Goal: Transaction & Acquisition: Purchase product/service

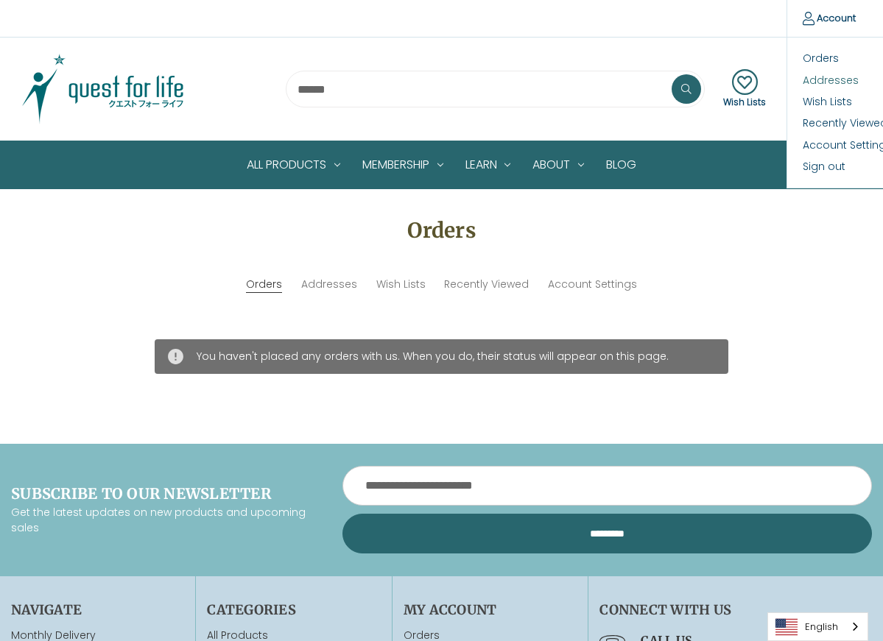
click at [819, 84] on link "Addresses" at bounding box center [860, 79] width 146 height 21
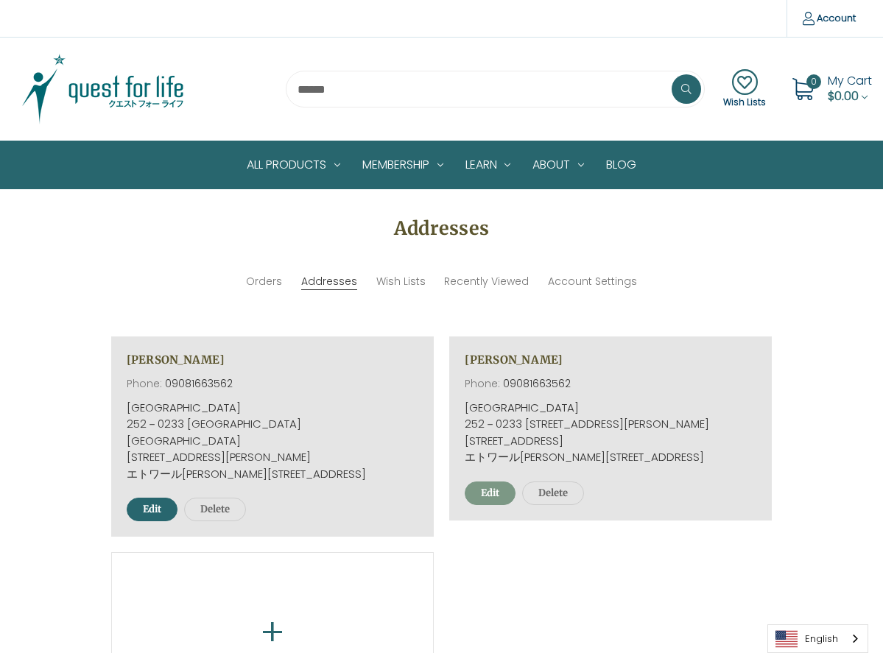
click at [493, 505] on link "Edit" at bounding box center [490, 493] width 51 height 24
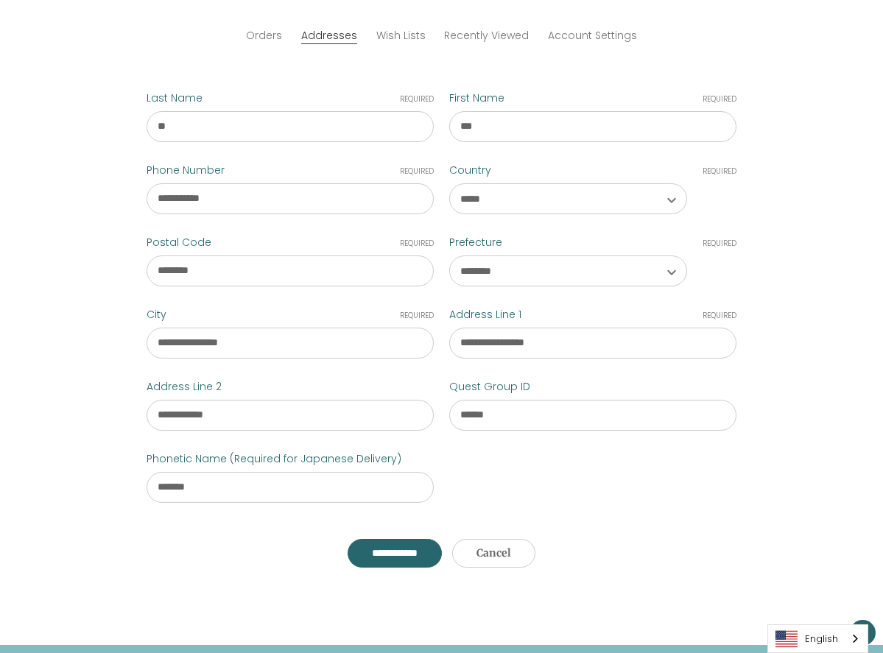
scroll to position [259, 0]
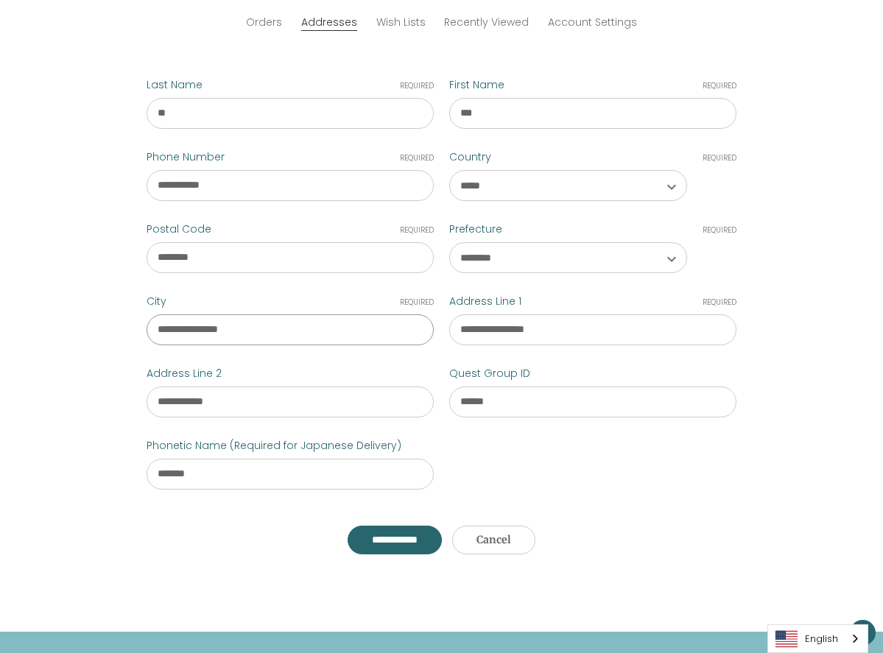
drag, startPoint x: 251, startPoint y: 329, endPoint x: 396, endPoint y: 332, distance: 145.1
click at [396, 332] on input "**********" at bounding box center [290, 329] width 287 height 31
type input "****"
drag, startPoint x: 544, startPoint y: 327, endPoint x: 434, endPoint y: 325, distance: 110.5
click at [449, 325] on input "**********" at bounding box center [592, 329] width 287 height 31
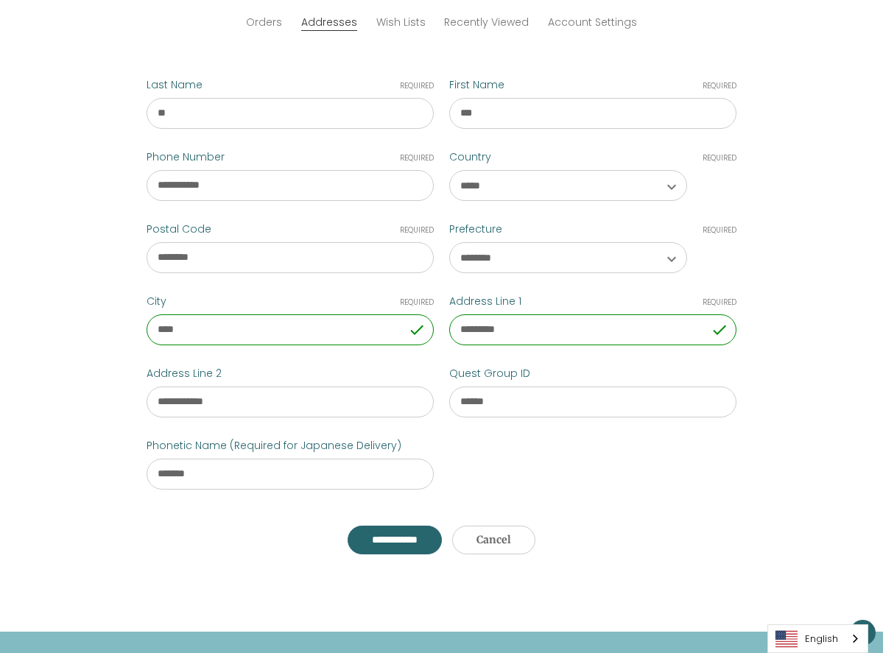
type input "*********"
click at [748, 445] on div "**********" at bounding box center [441, 263] width 883 height 614
click at [389, 554] on input "**********" at bounding box center [394, 540] width 94 height 29
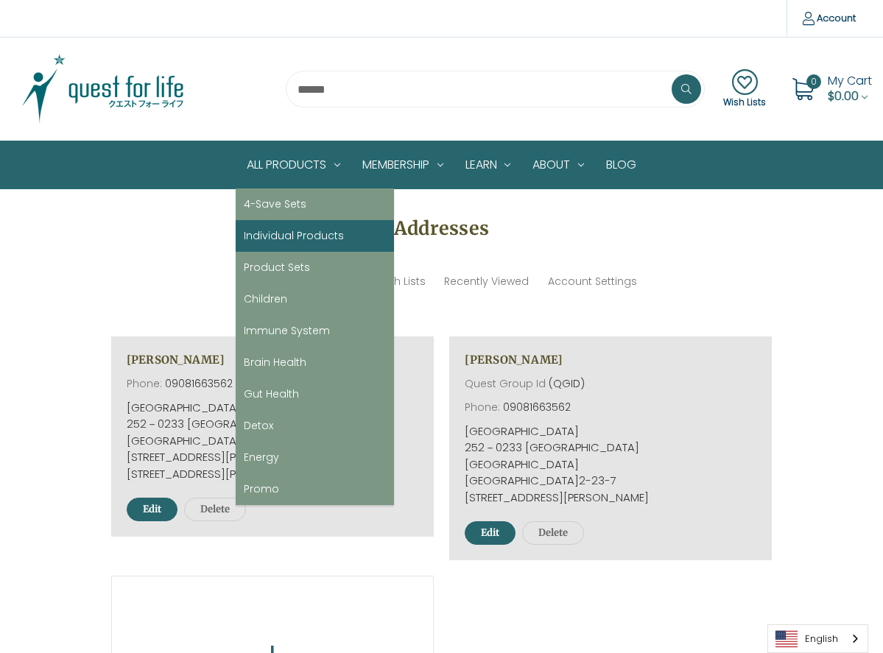
click at [277, 234] on link "Individual Products" at bounding box center [315, 236] width 158 height 32
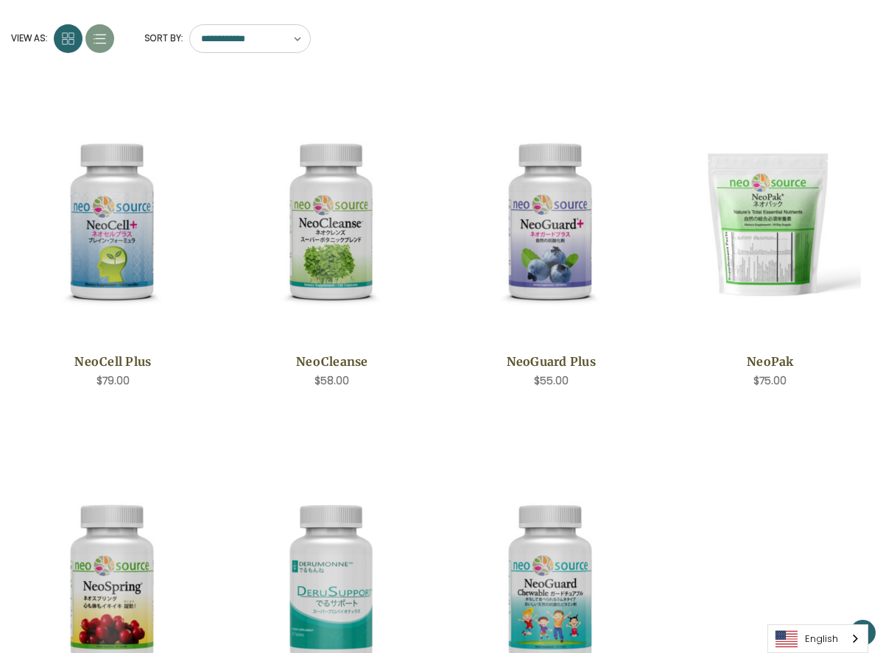
scroll to position [261, 0]
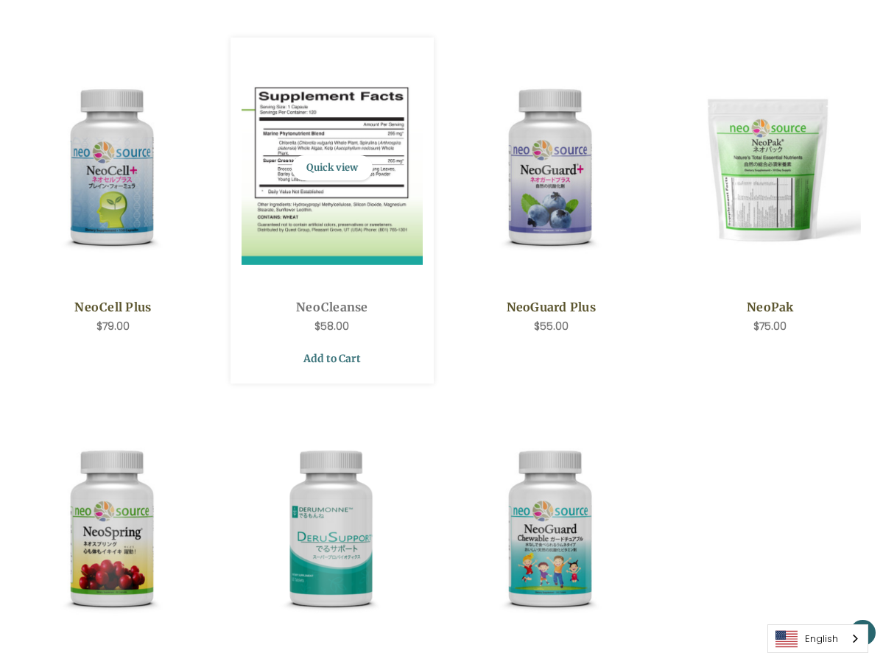
click at [350, 353] on link "Add to Cart" at bounding box center [332, 359] width 182 height 28
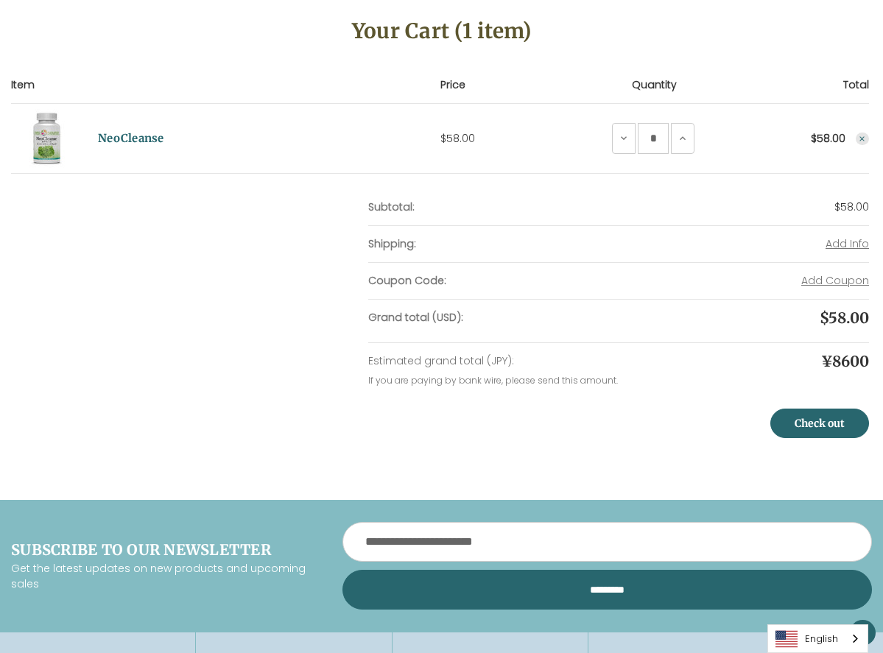
scroll to position [224, 0]
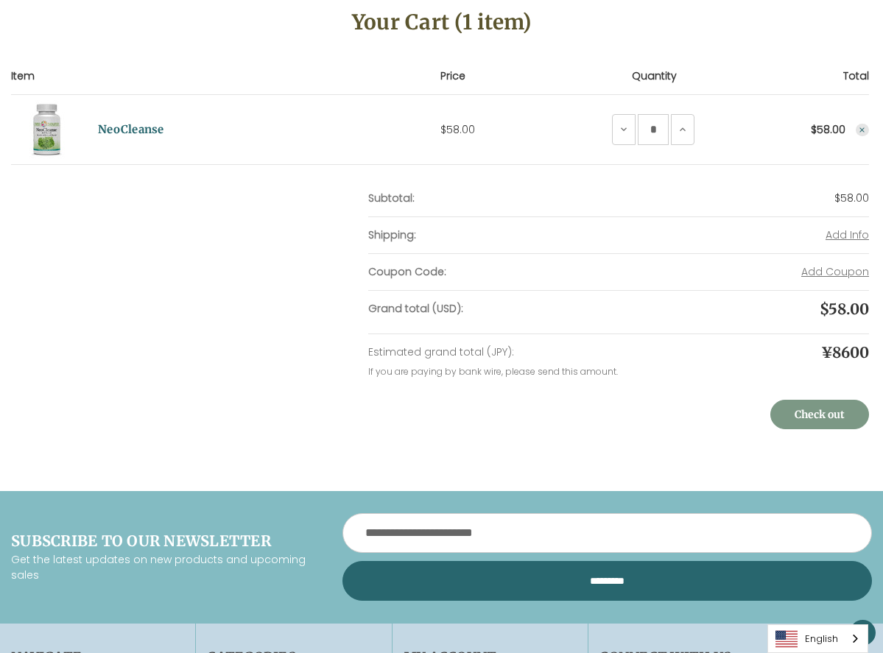
click at [770, 426] on link "Check out" at bounding box center [819, 414] width 99 height 29
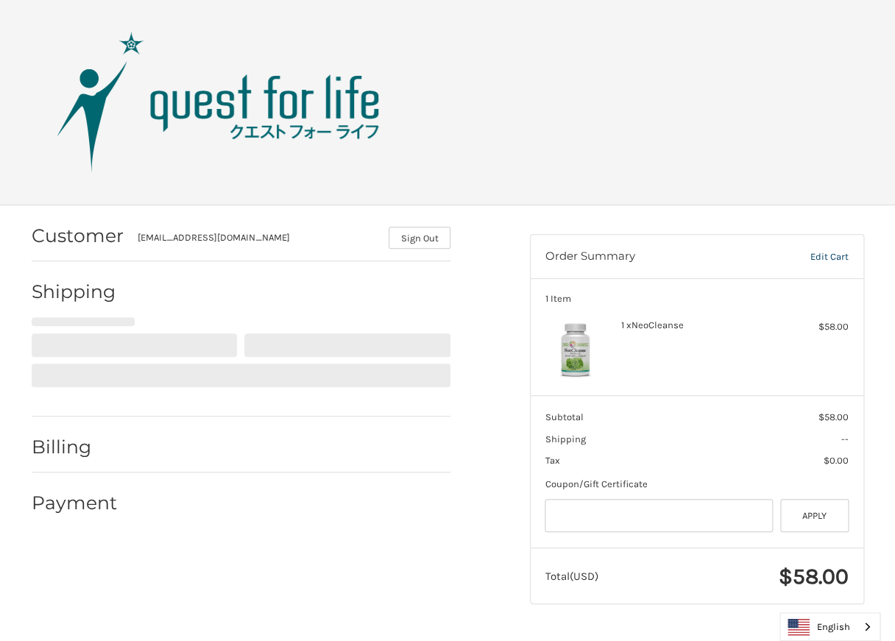
select select "**"
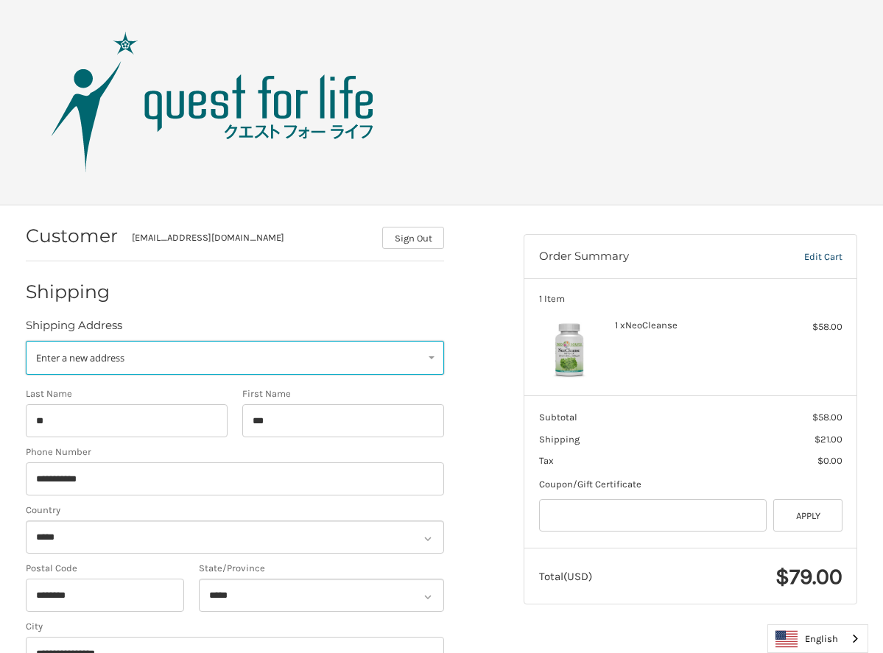
click at [434, 361] on link "Enter a new address" at bounding box center [235, 358] width 419 height 34
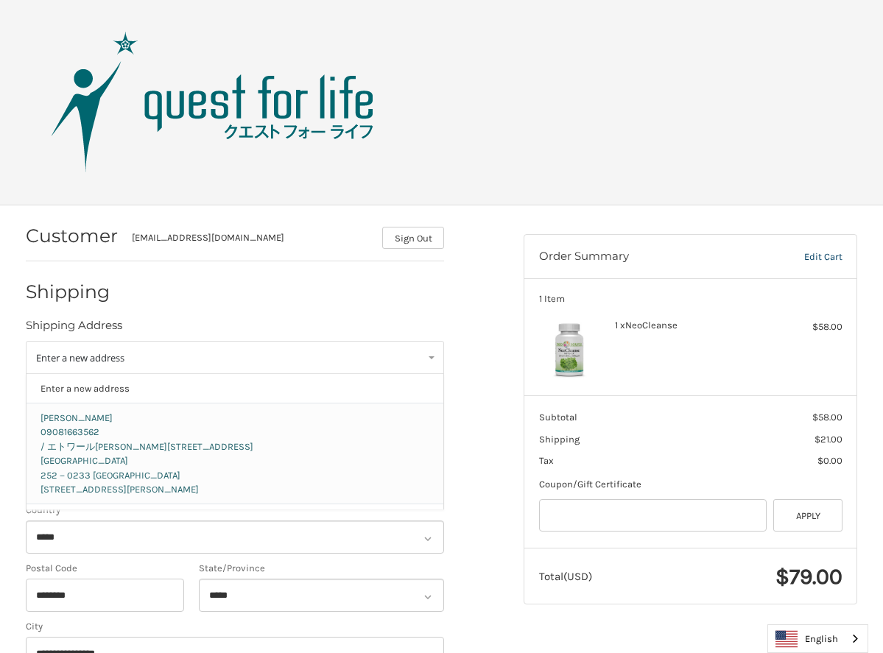
click at [386, 429] on p "09081663562" at bounding box center [234, 432] width 389 height 15
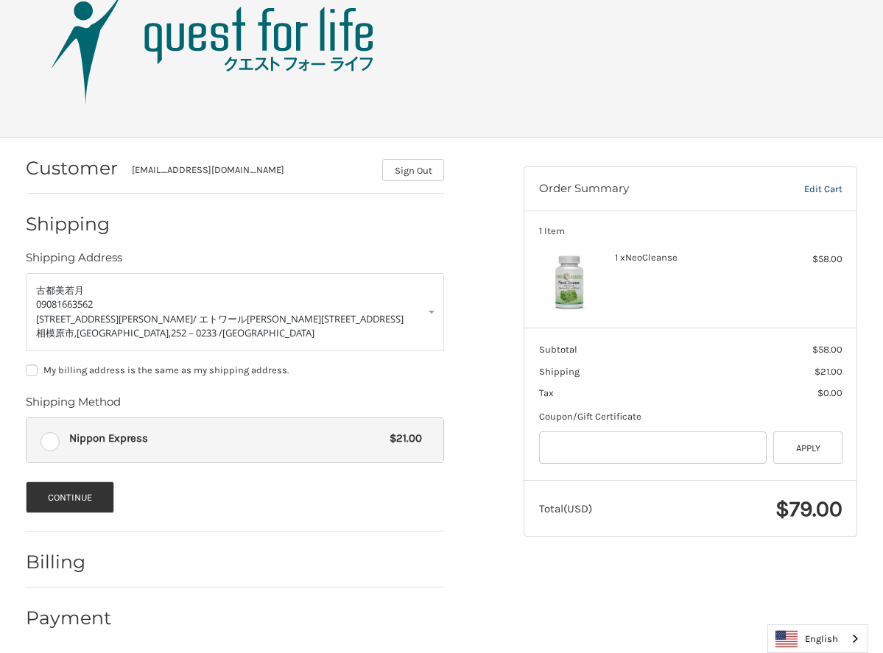
scroll to position [68, 0]
click at [68, 493] on button "Continue" at bounding box center [70, 497] width 89 height 32
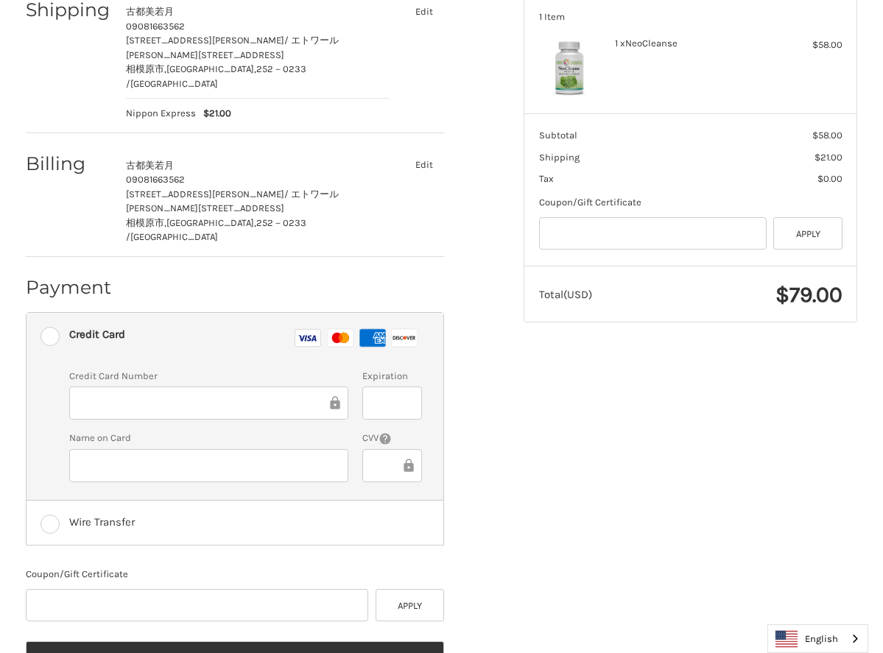
scroll to position [0, 0]
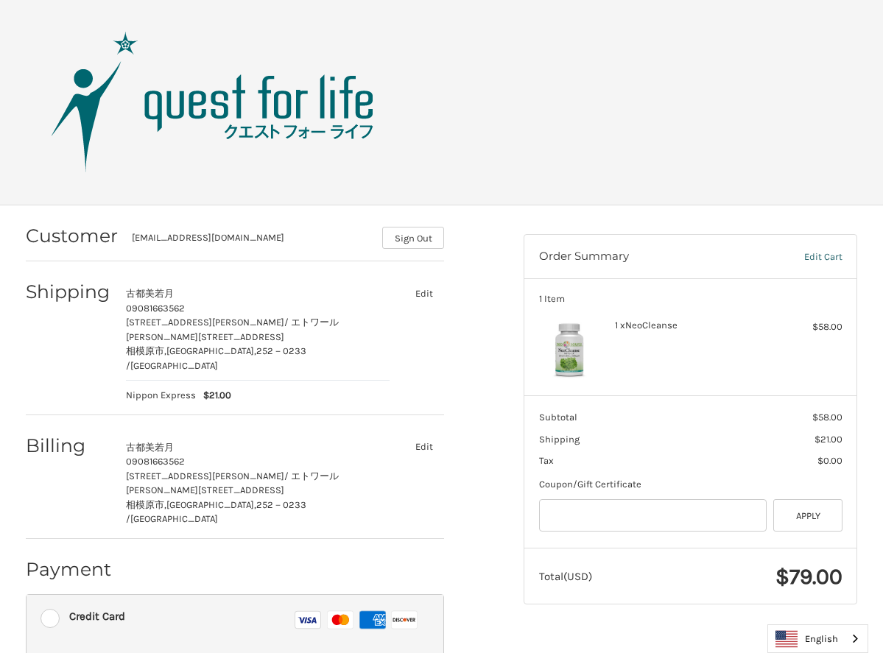
click at [816, 257] on link "Edit Cart" at bounding box center [797, 257] width 91 height 15
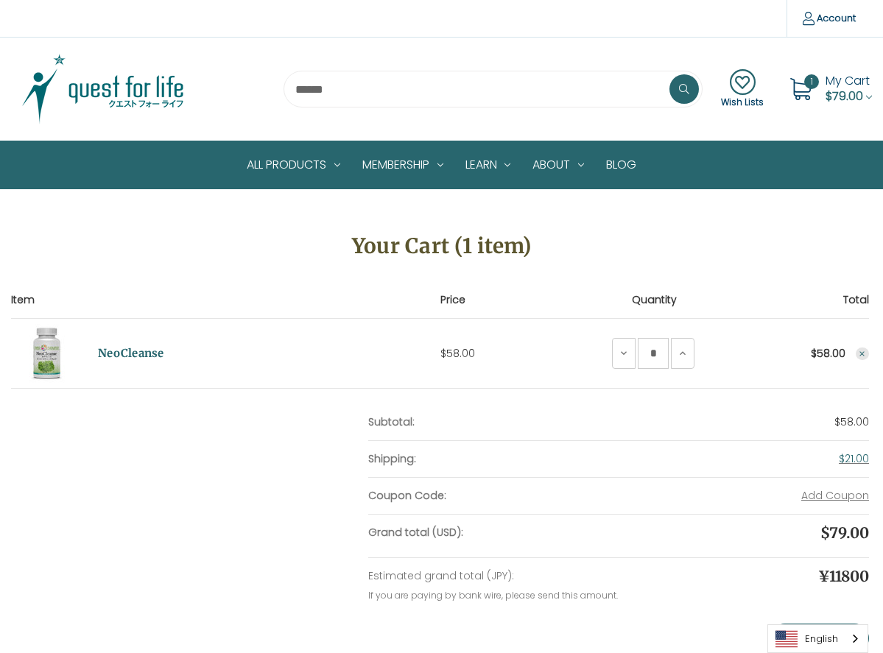
click at [858, 351] on icon "Remove NeoCleanse from cart" at bounding box center [862, 354] width 9 height 9
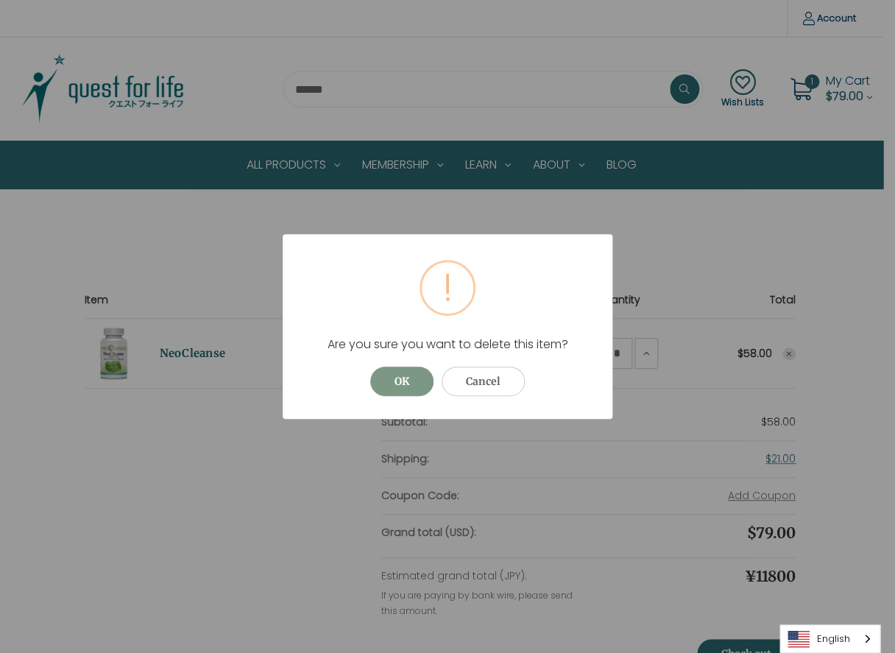
click at [403, 378] on button "OK" at bounding box center [401, 381] width 63 height 29
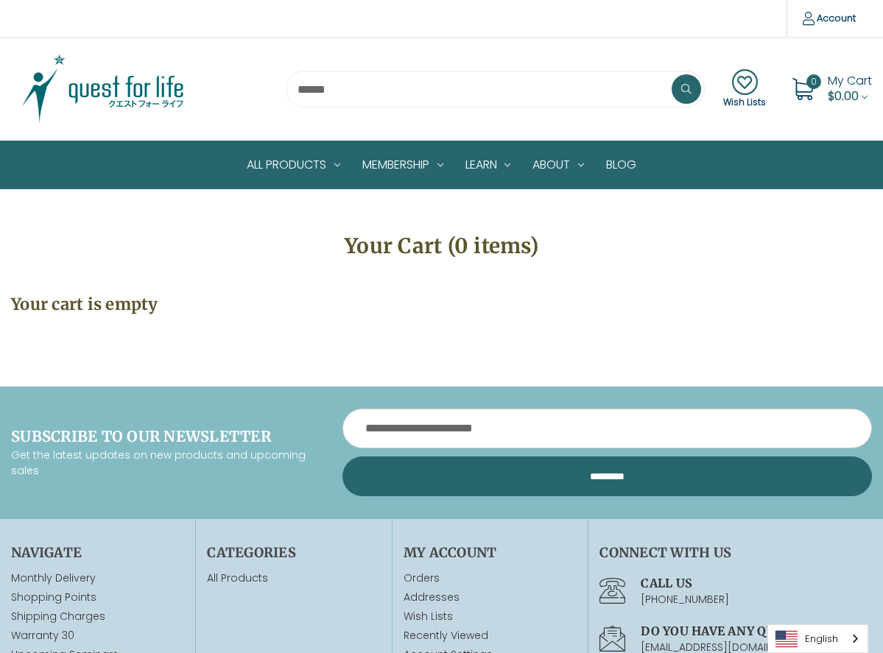
click at [822, 641] on link "English" at bounding box center [817, 638] width 99 height 27
click at [817, 608] on link "日本語" at bounding box center [806, 610] width 77 height 27
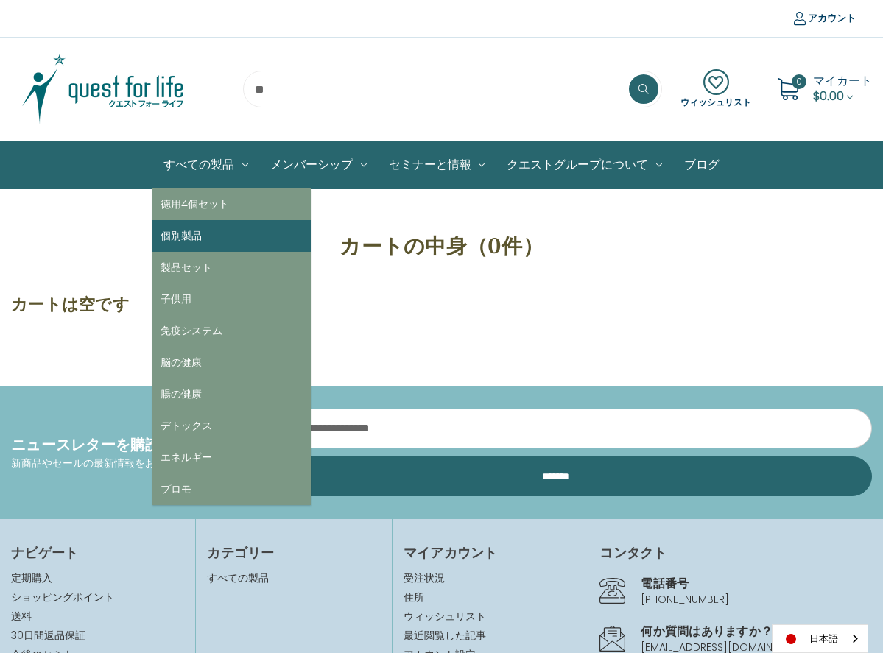
click at [216, 227] on link "個別製品" at bounding box center [231, 236] width 158 height 32
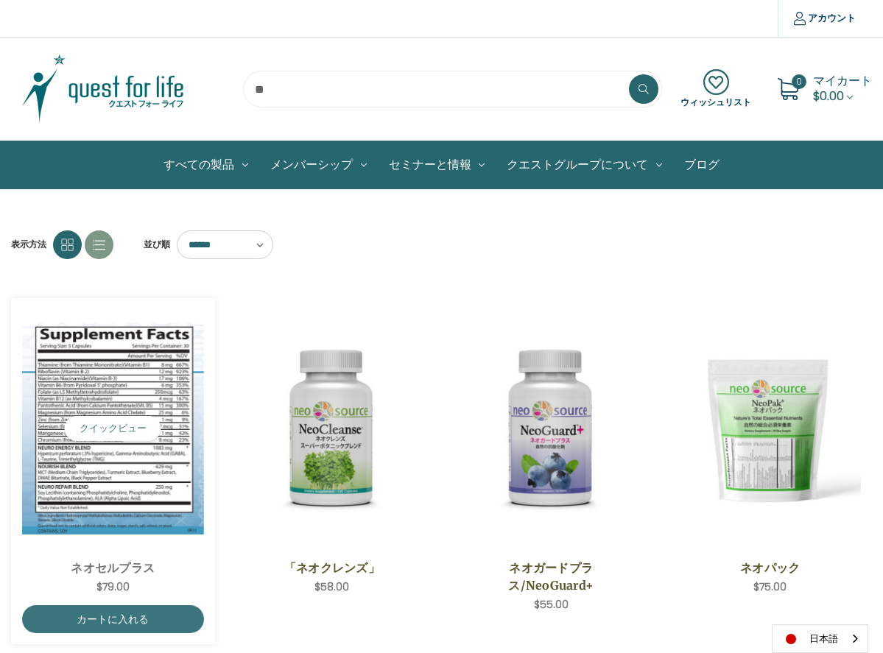
click at [130, 540] on span "NeoCell Plus,$79.00\a" at bounding box center [113, 428] width 182 height 239
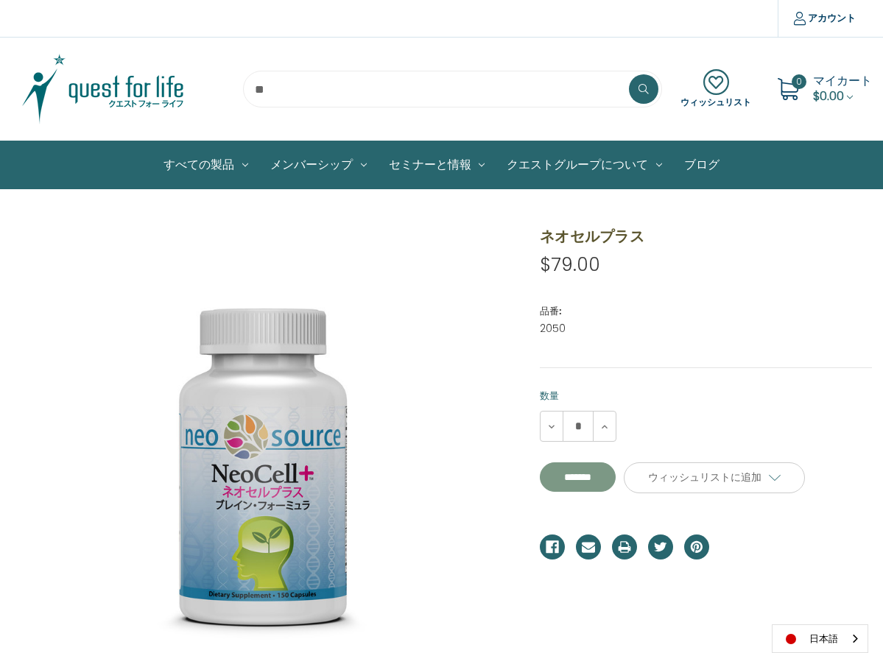
click at [564, 483] on input "*******" at bounding box center [578, 476] width 76 height 29
type input "*******"
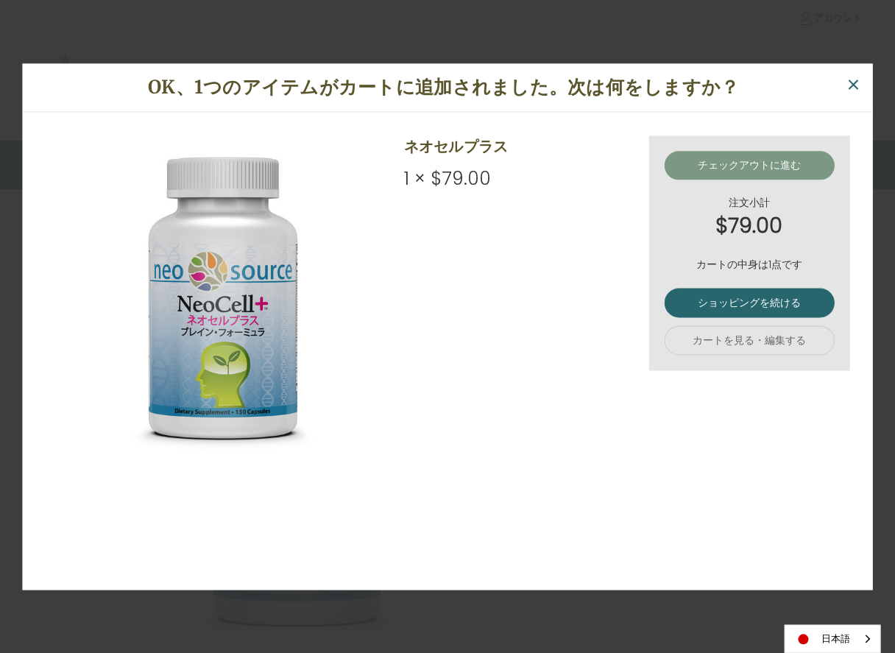
click at [751, 165] on link "チェックアウトに進む" at bounding box center [749, 165] width 170 height 29
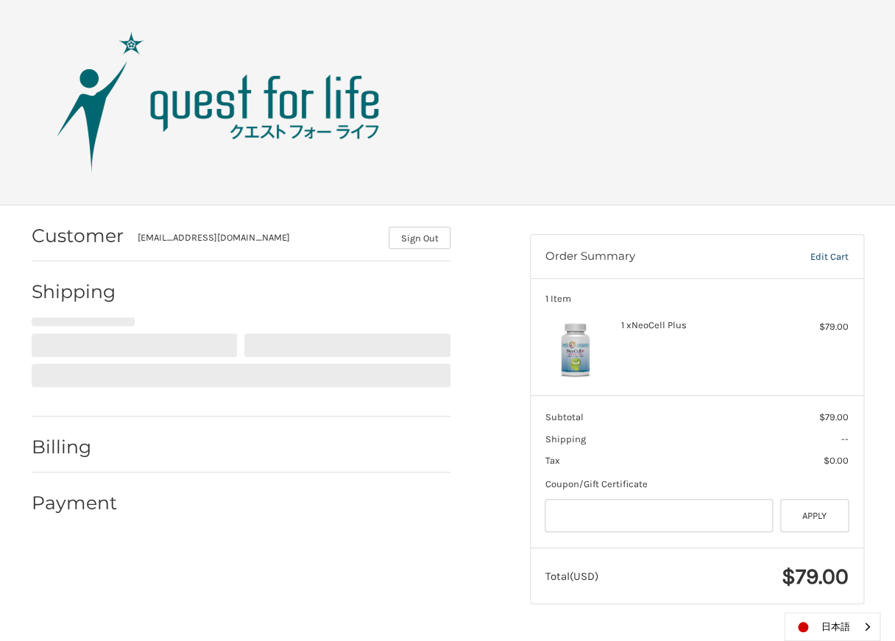
select select "**"
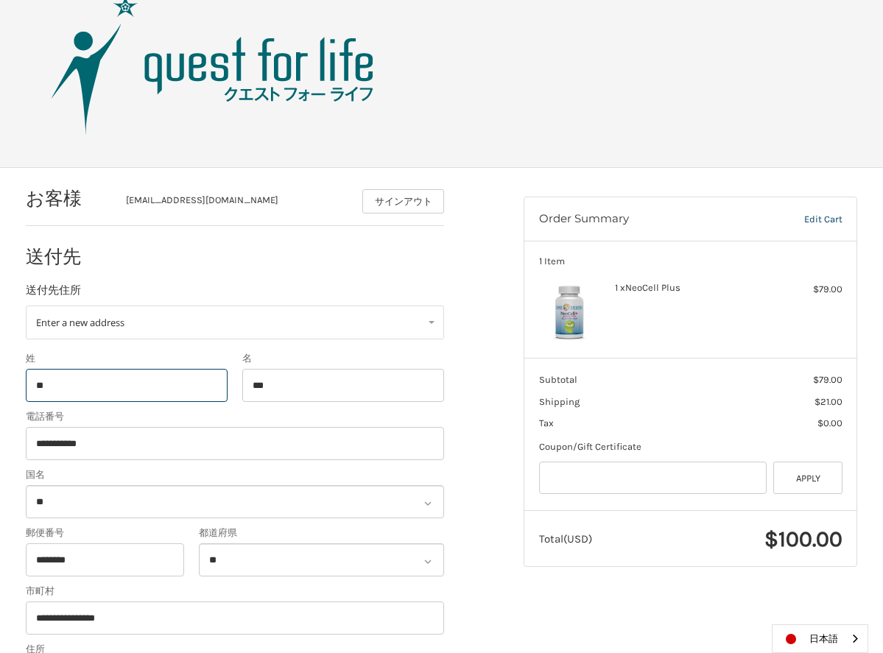
scroll to position [40, 0]
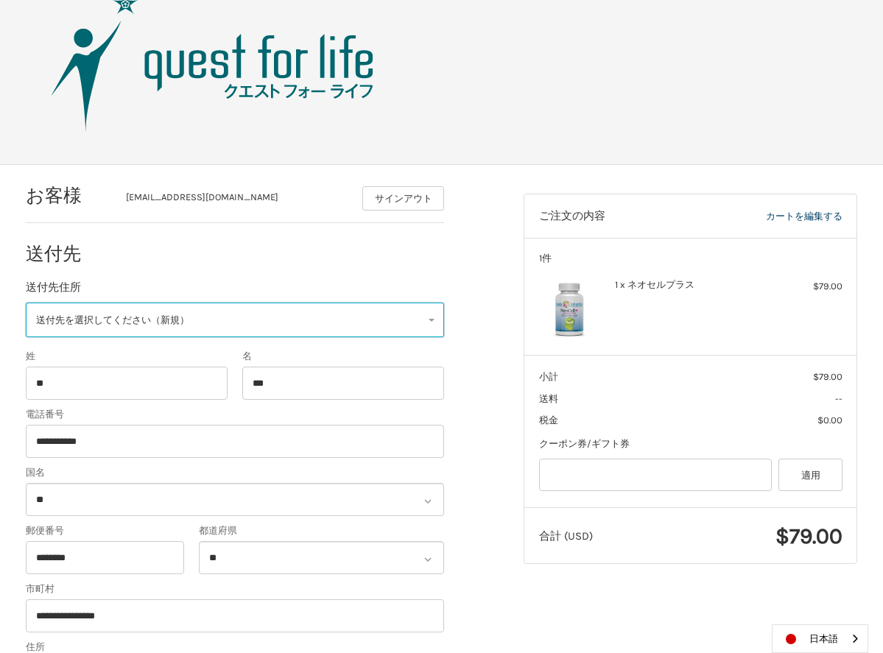
click at [430, 322] on link "送付先を選択してください（新規）" at bounding box center [235, 320] width 419 height 35
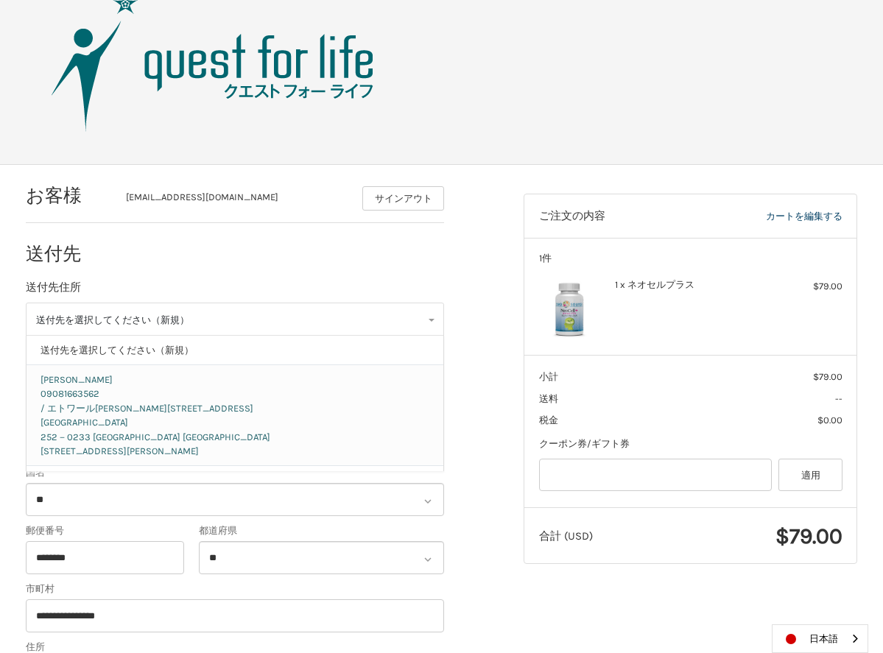
click at [367, 424] on p "Japan 252－0233 Kanagawa 相模原市 中央区鹿沼台2-23-7" at bounding box center [234, 436] width 389 height 43
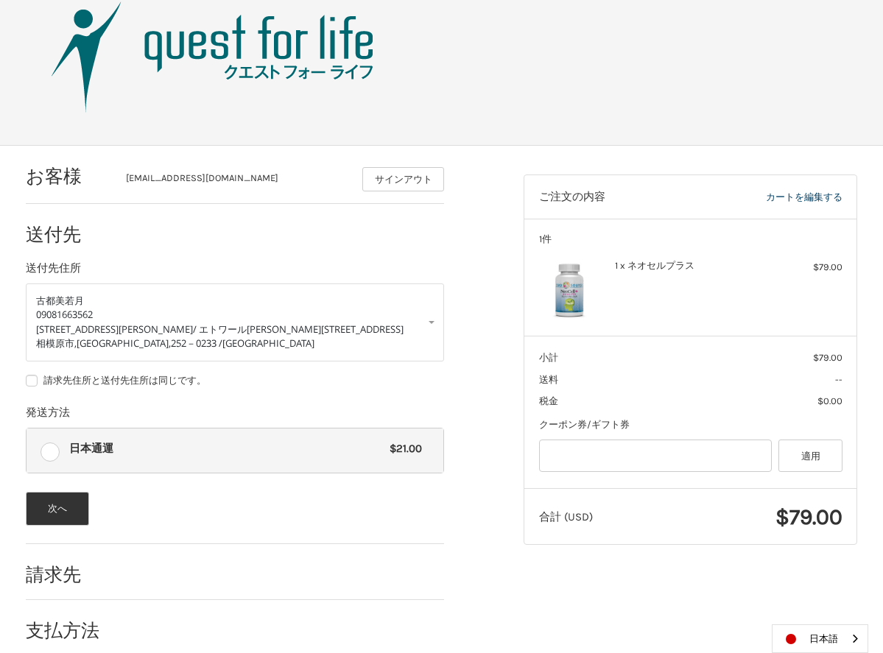
scroll to position [68, 0]
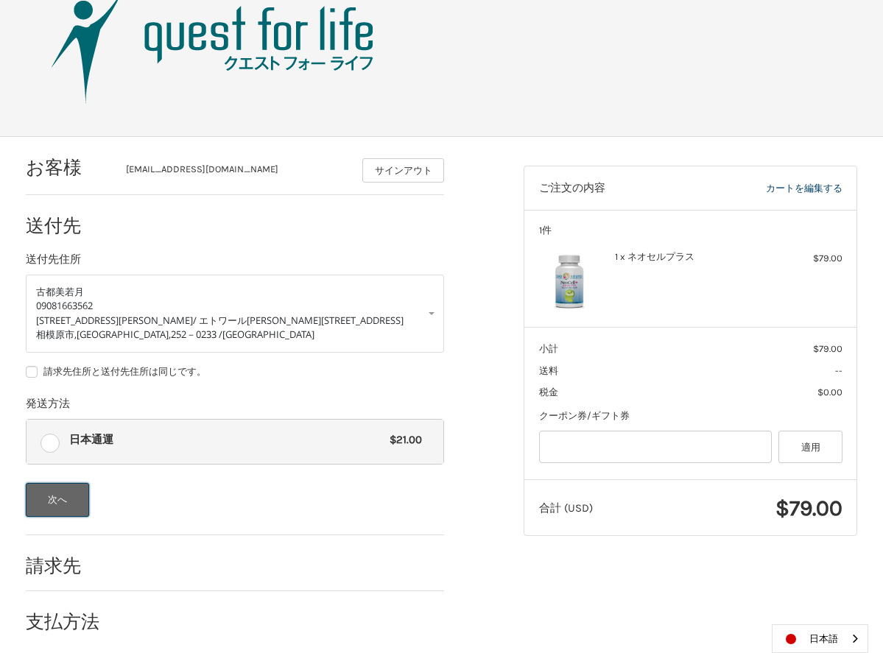
click at [55, 491] on button "次へ" at bounding box center [58, 500] width 64 height 34
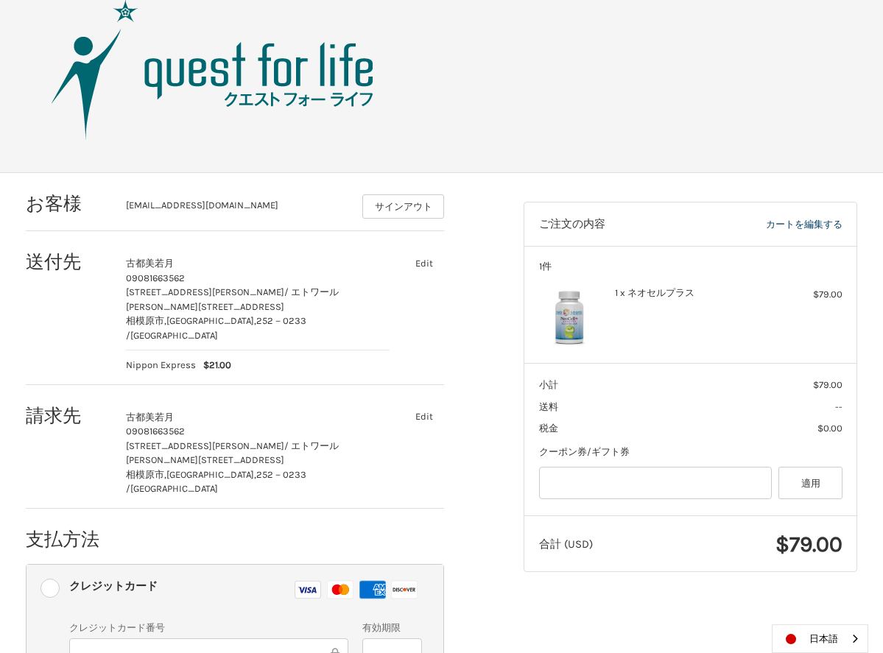
scroll to position [31, 0]
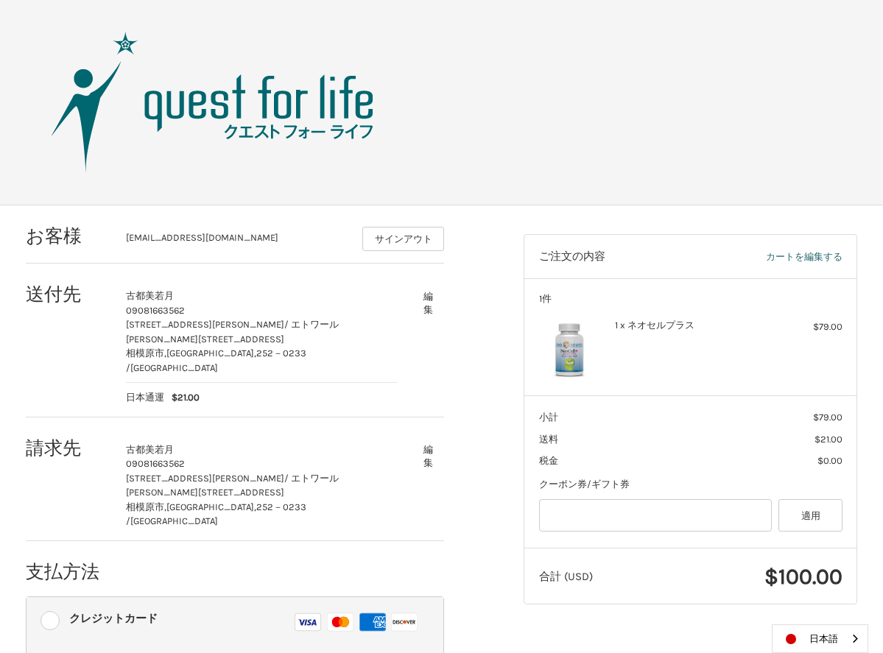
click at [816, 255] on link "カートを編集する" at bounding box center [761, 257] width 163 height 15
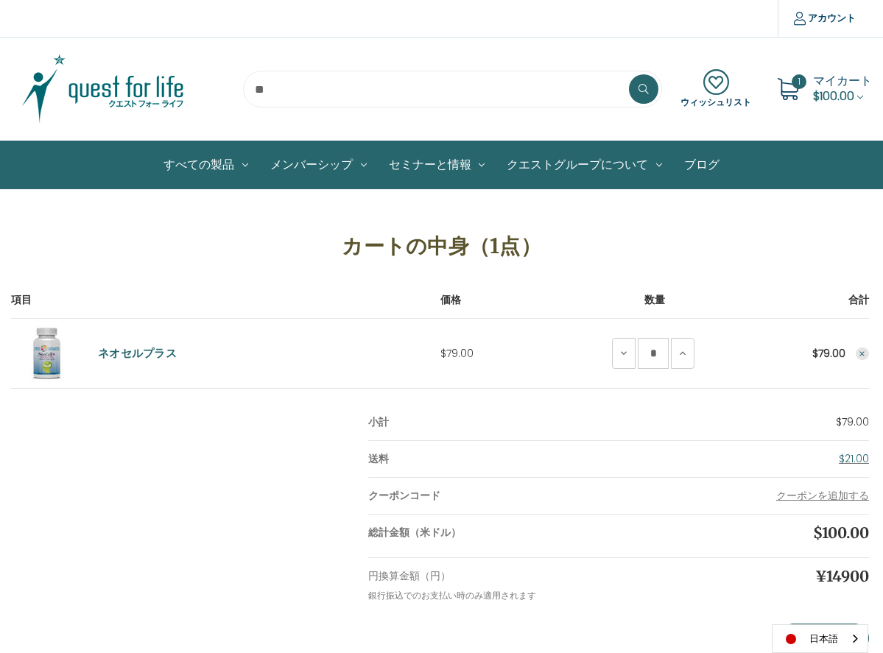
click at [858, 355] on icon "Remove NeoCell Plus from cart" at bounding box center [862, 354] width 9 height 9
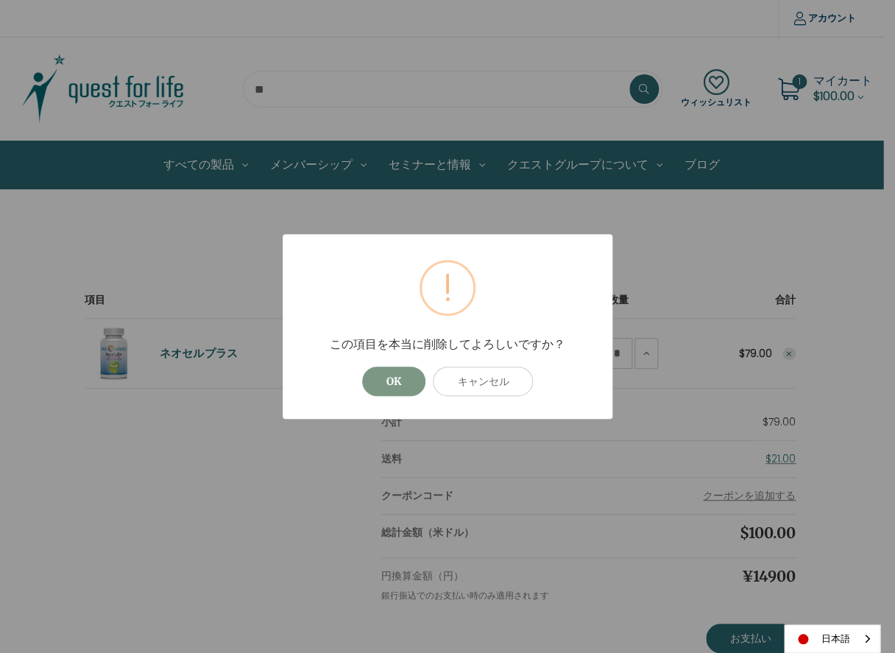
click at [396, 387] on button "OK" at bounding box center [393, 381] width 63 height 29
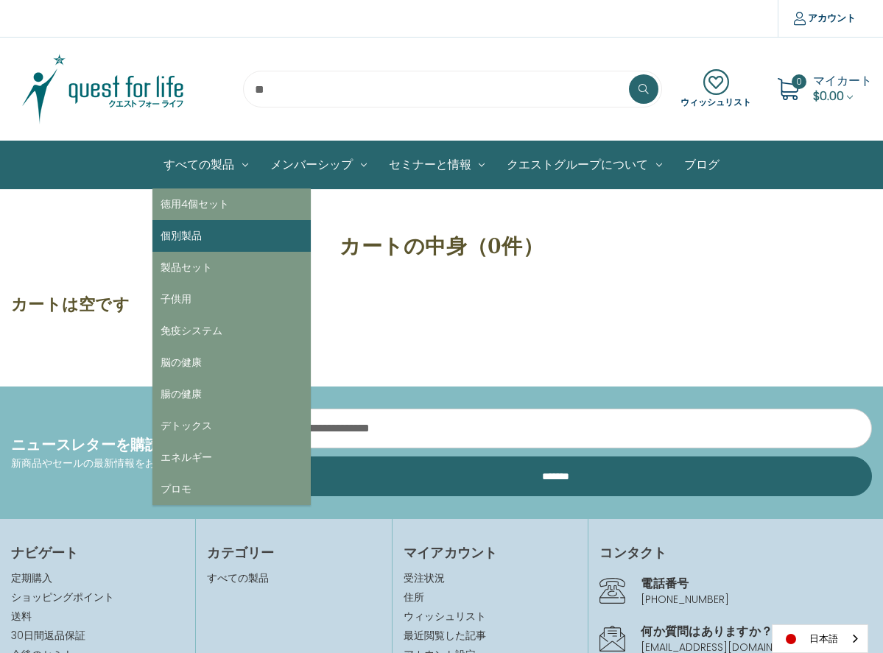
click at [211, 233] on link "個別製品" at bounding box center [231, 236] width 158 height 32
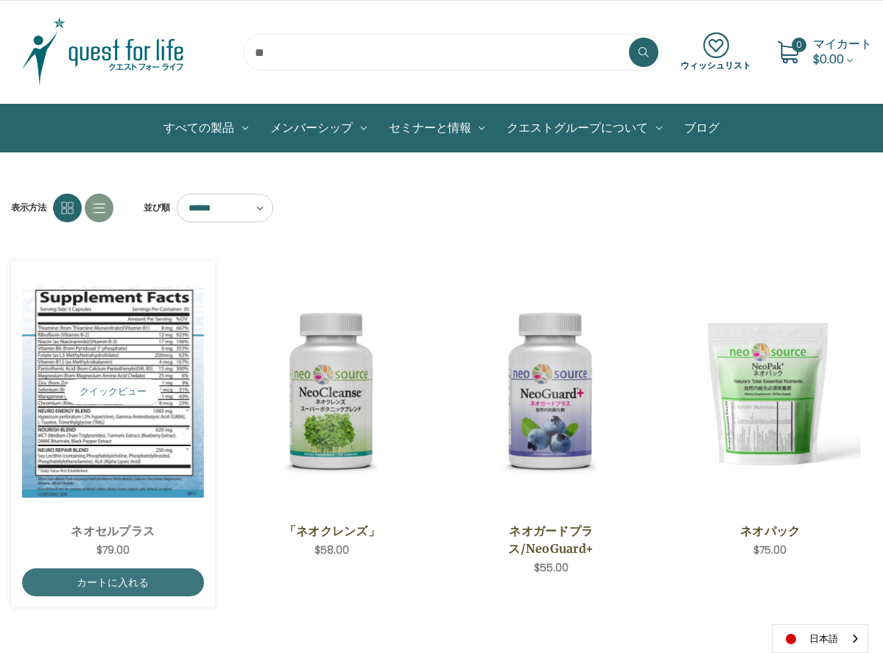
scroll to position [59, 0]
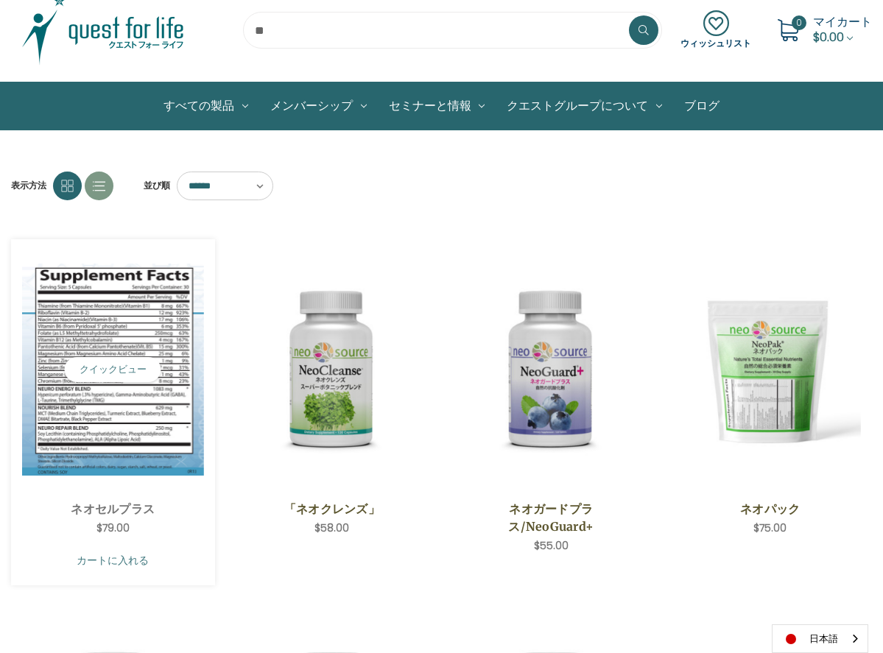
click at [103, 557] on link "カートに入れる" at bounding box center [113, 560] width 182 height 28
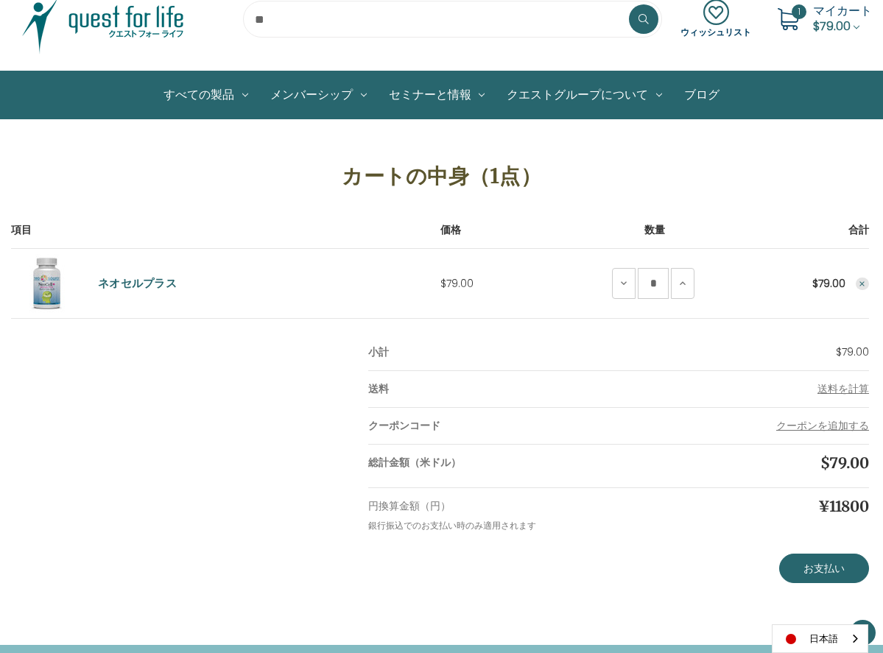
scroll to position [119, 0]
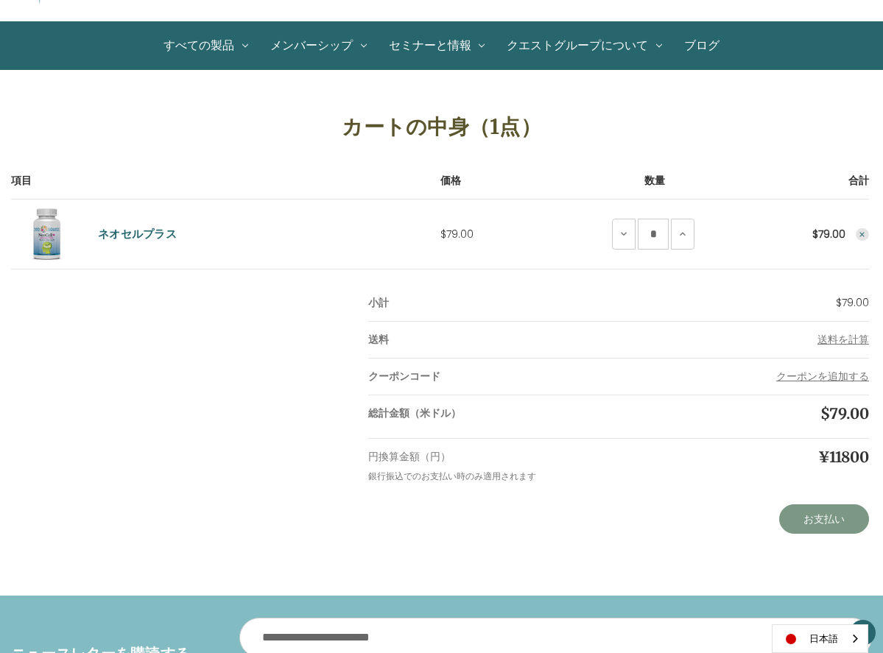
click at [779, 518] on link "お支払い" at bounding box center [824, 518] width 90 height 29
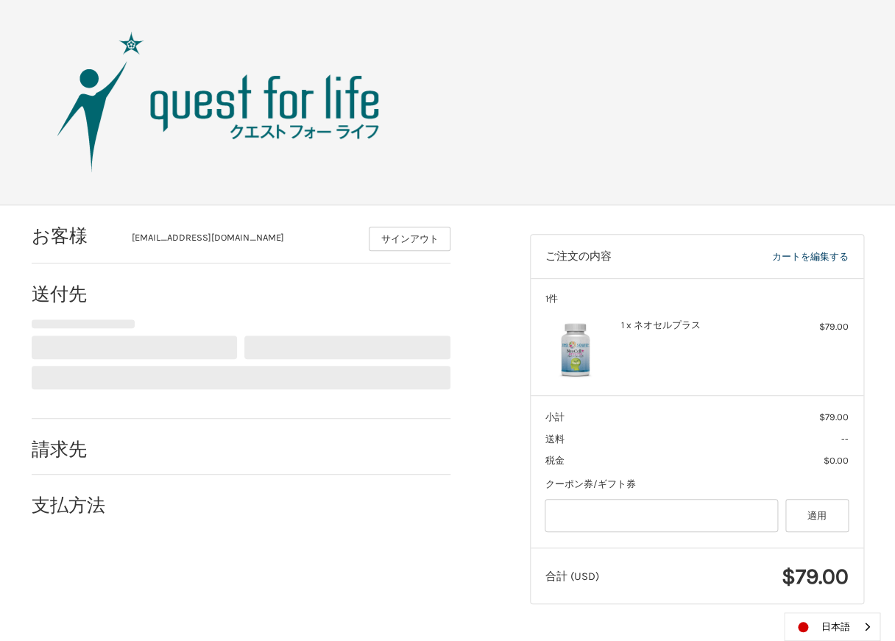
select select "**"
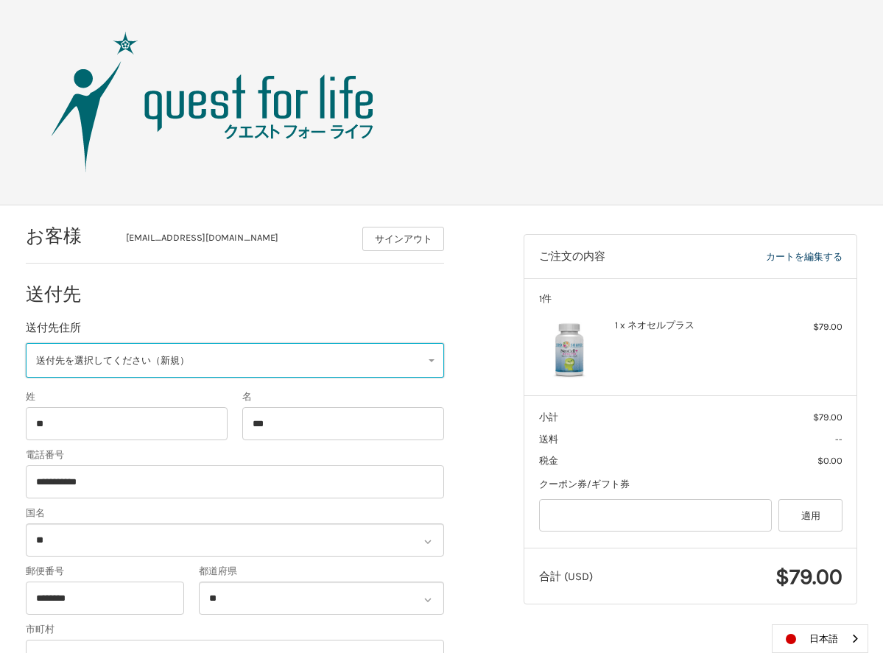
click at [427, 357] on link "送付先を選択してください（新規）" at bounding box center [235, 360] width 419 height 35
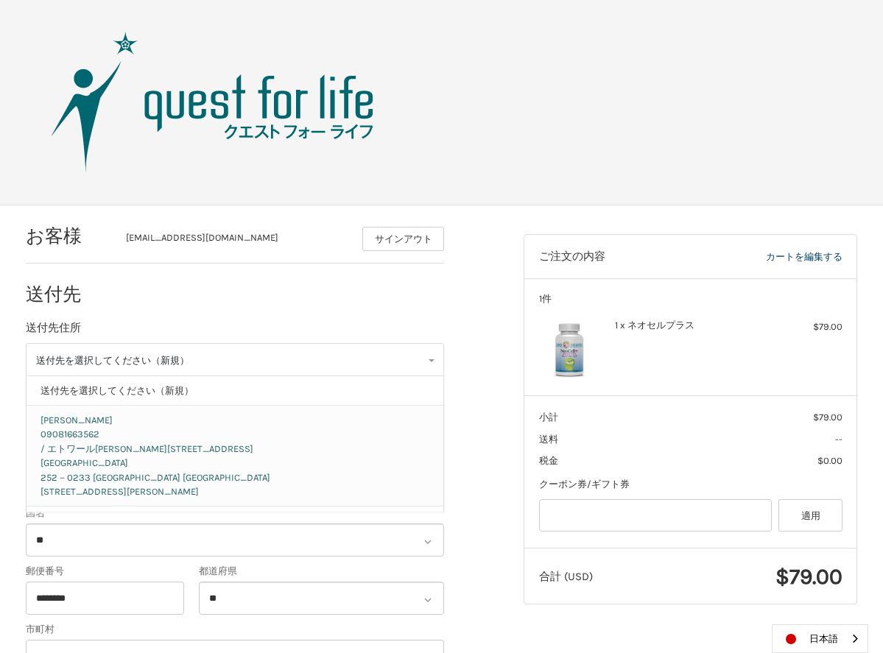
click at [130, 451] on p "/ エトワール[PERSON_NAME][STREET_ADDRESS]" at bounding box center [234, 449] width 389 height 15
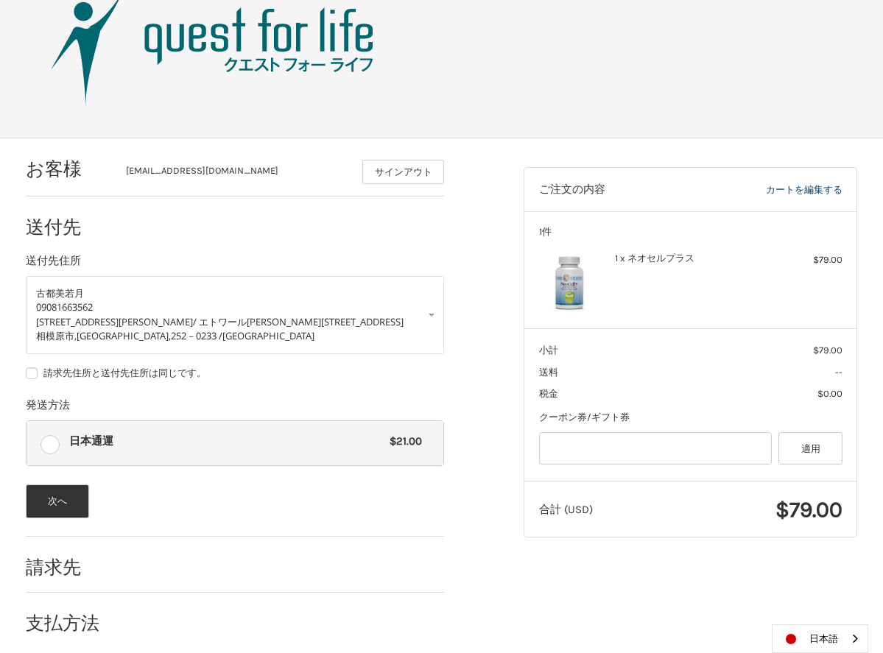
scroll to position [68, 0]
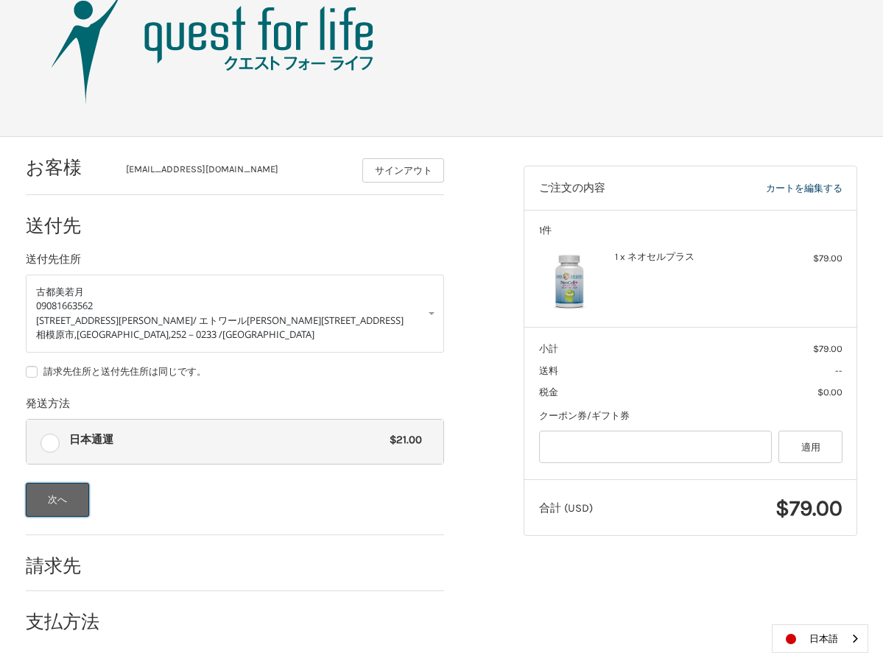
click at [54, 491] on button "次へ" at bounding box center [58, 500] width 64 height 34
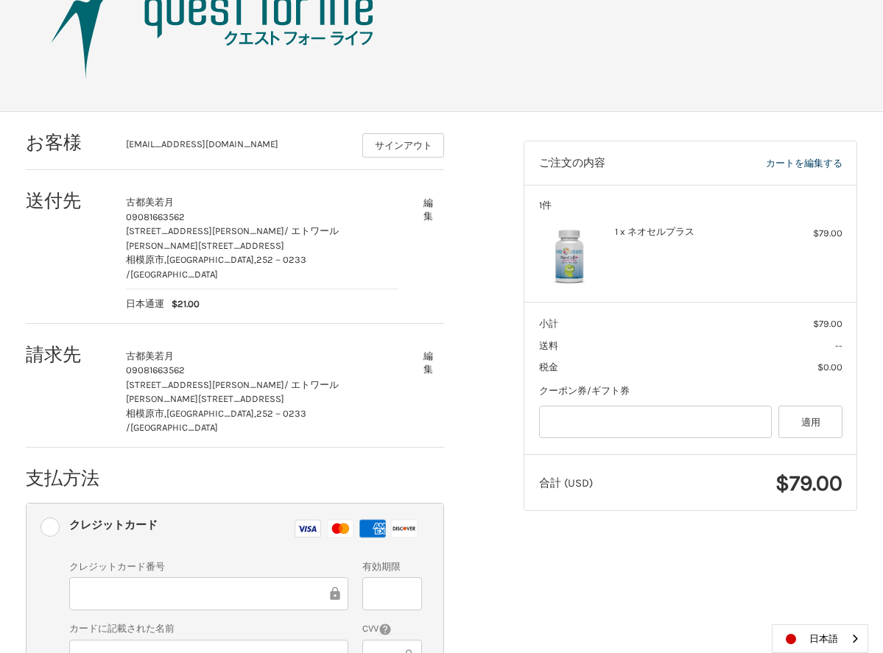
scroll to position [0, 0]
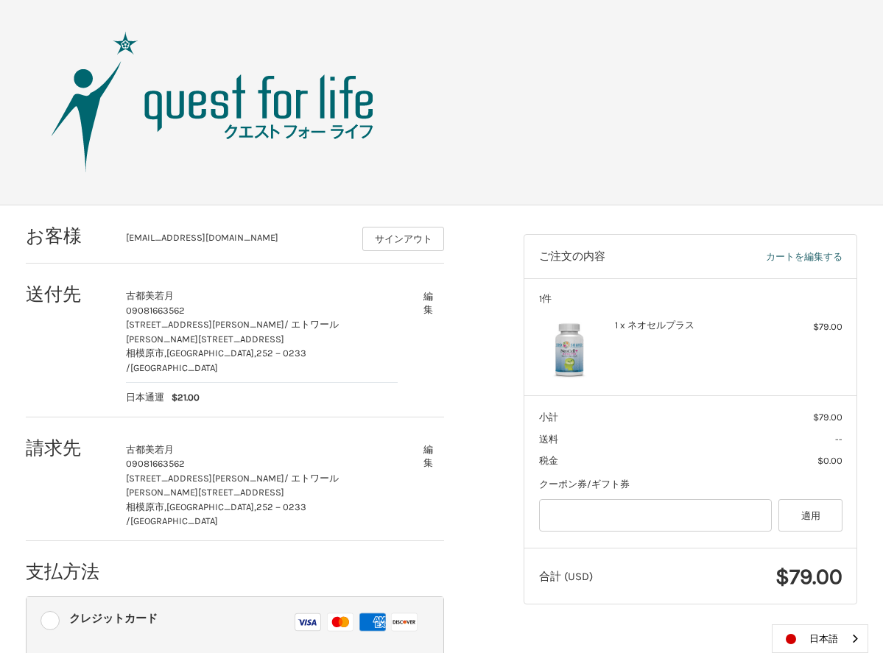
click at [808, 255] on link "カートを編集する" at bounding box center [761, 257] width 163 height 15
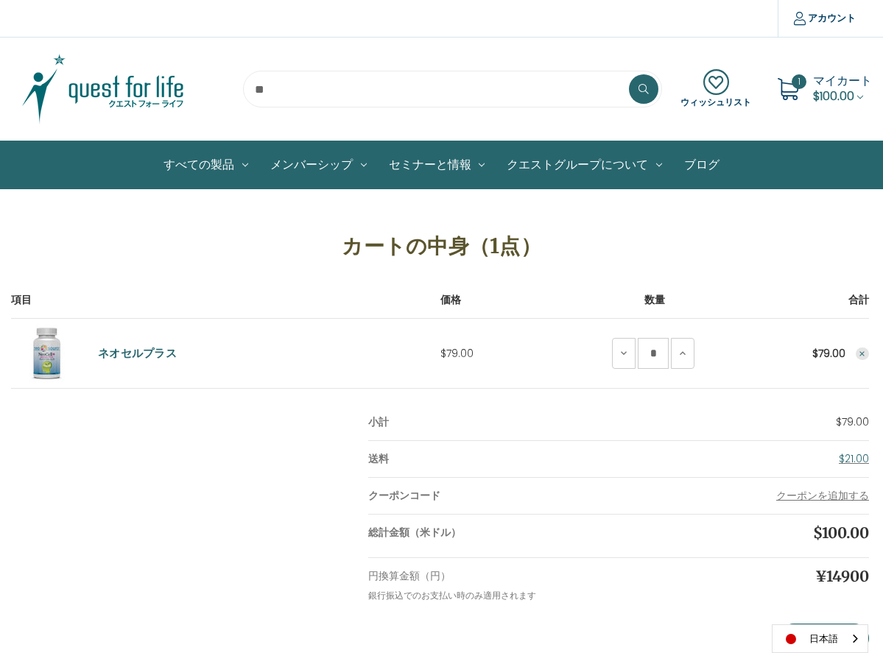
click at [860, 351] on use "Remove NeoCell Plus from cart" at bounding box center [862, 353] width 5 height 5
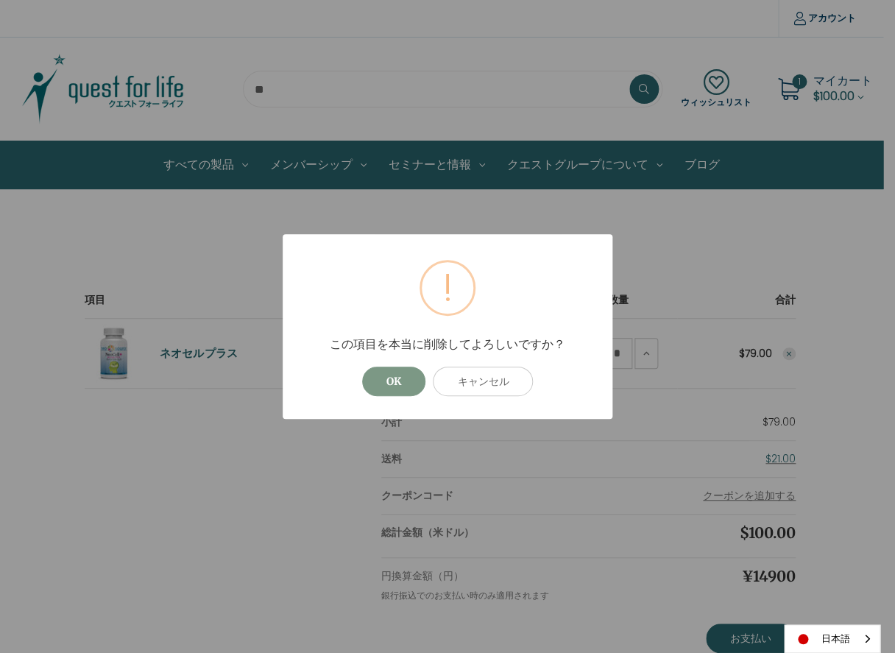
click at [387, 379] on button "OK" at bounding box center [393, 381] width 63 height 29
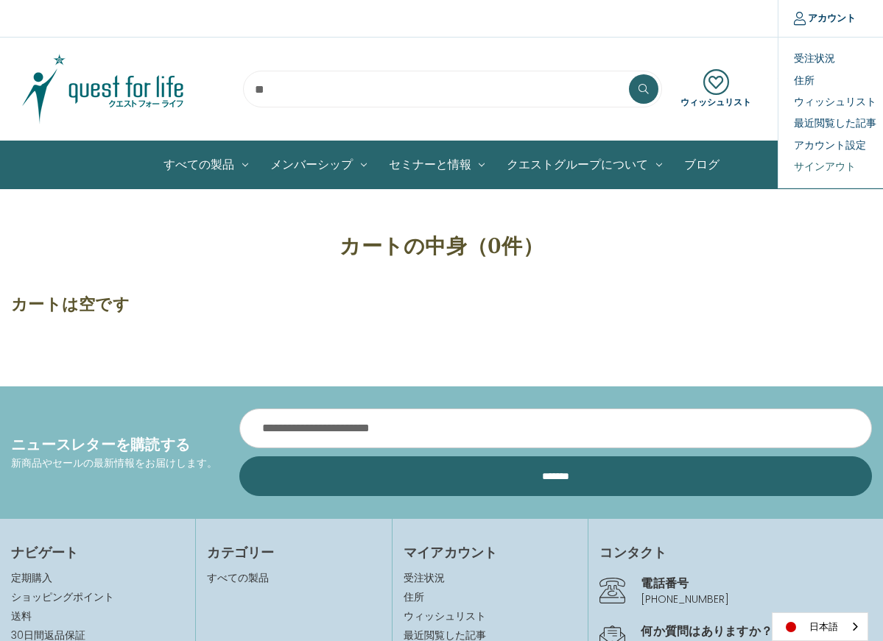
click at [831, 169] on link "サインアウト" at bounding box center [851, 166] width 146 height 21
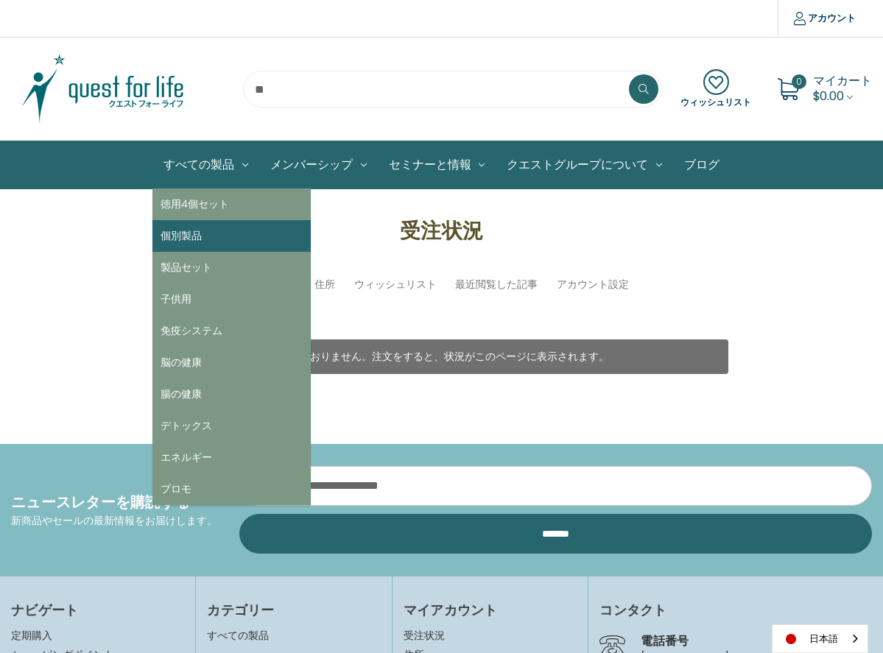
click at [208, 230] on link "個別製品" at bounding box center [231, 236] width 158 height 32
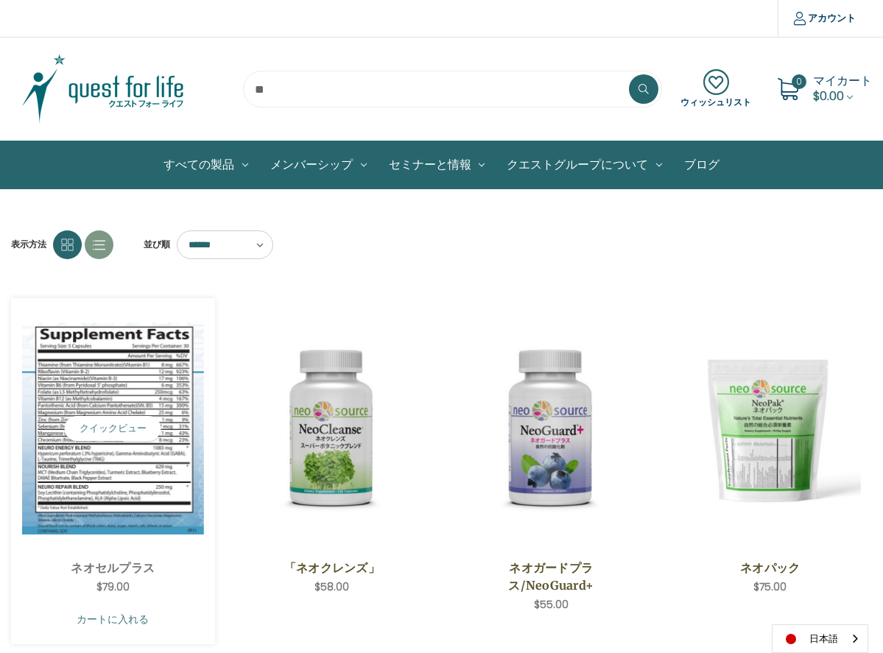
click at [118, 615] on link "カートに入れる" at bounding box center [113, 619] width 182 height 28
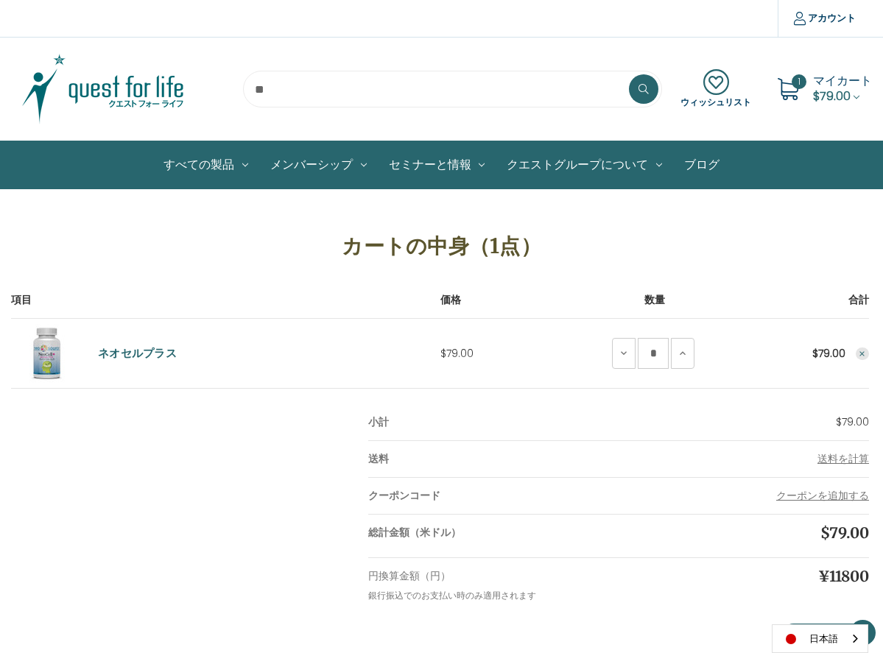
scroll to position [220, 0]
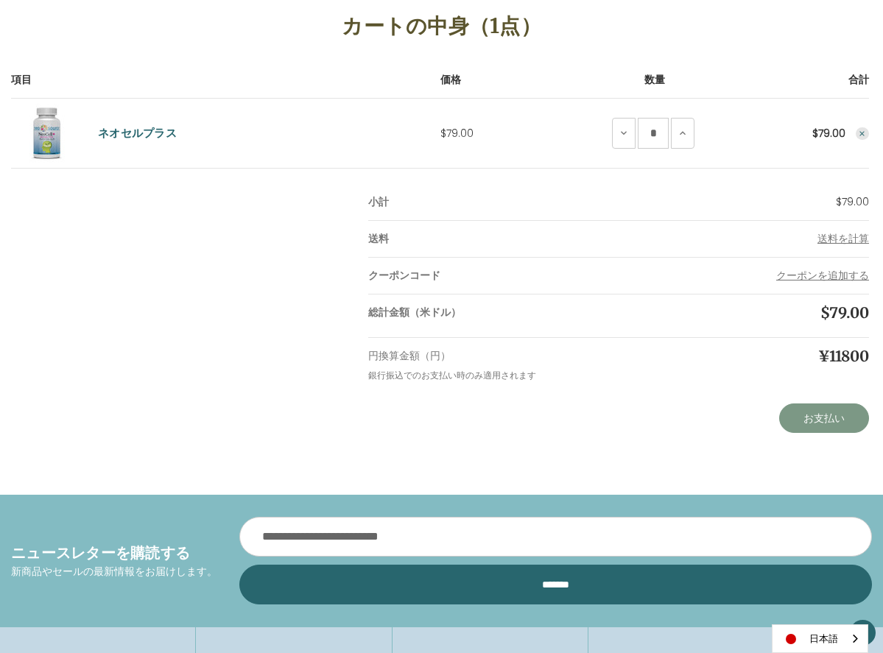
click at [779, 411] on link "お支払い" at bounding box center [824, 417] width 90 height 29
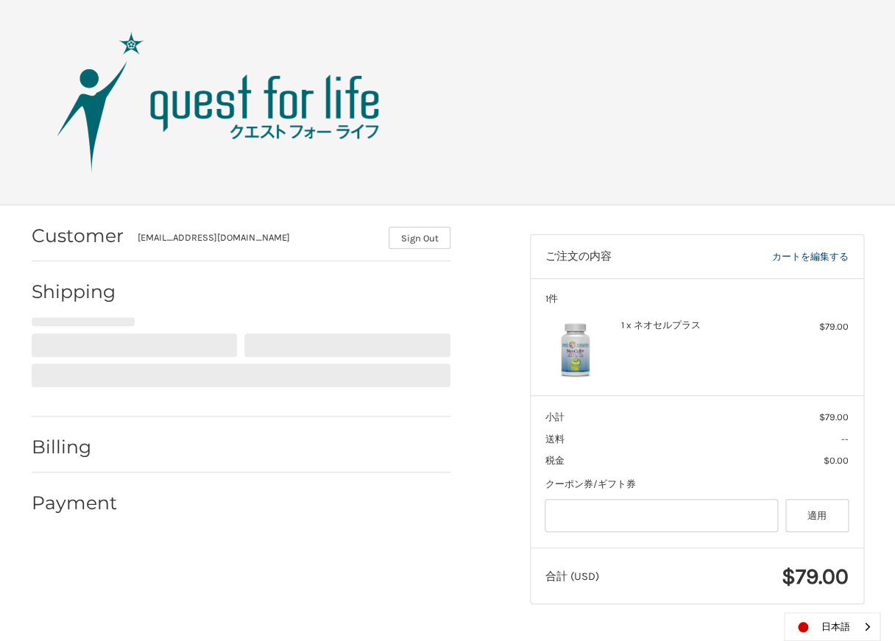
select select "**"
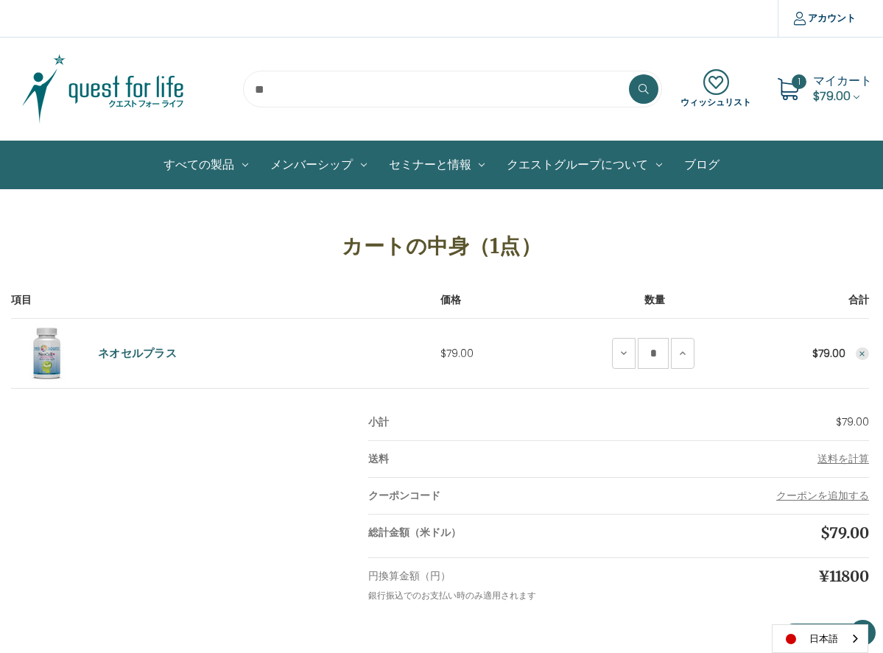
scroll to position [220, 0]
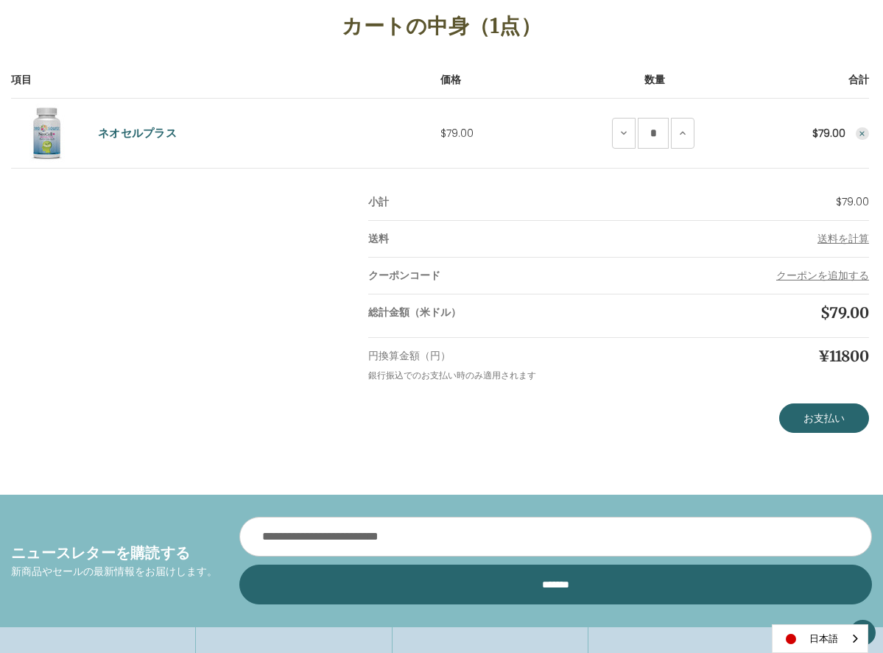
click at [855, 132] on button "Remove NeoCell Plus from cart" at bounding box center [861, 133] width 13 height 13
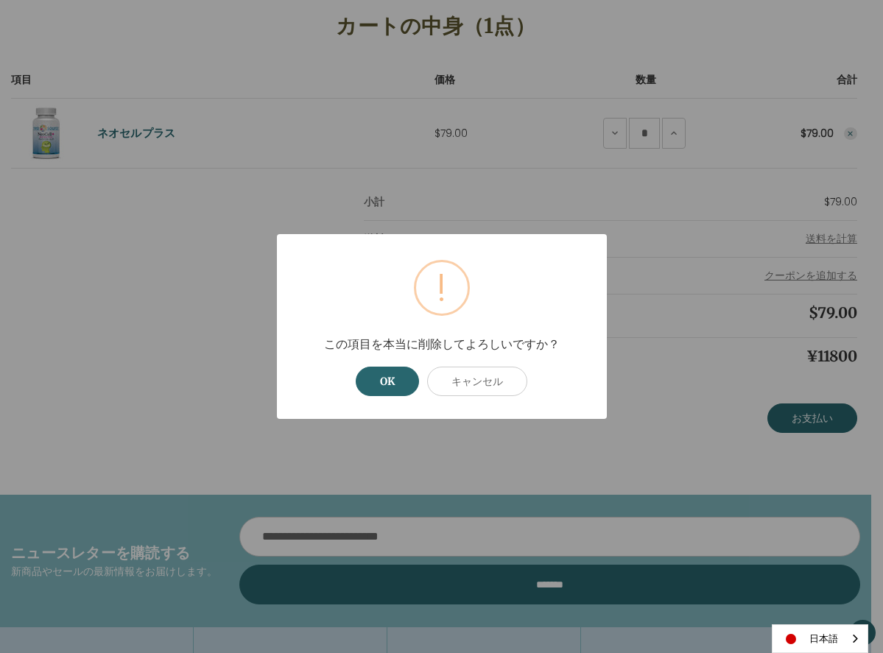
scroll to position [219, 0]
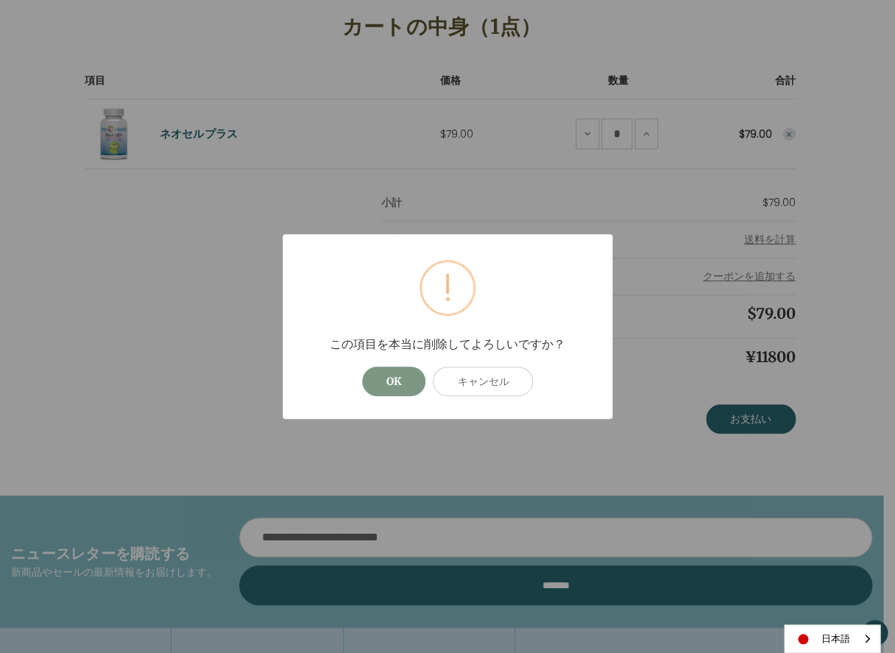
click at [404, 373] on button "OK" at bounding box center [393, 381] width 63 height 29
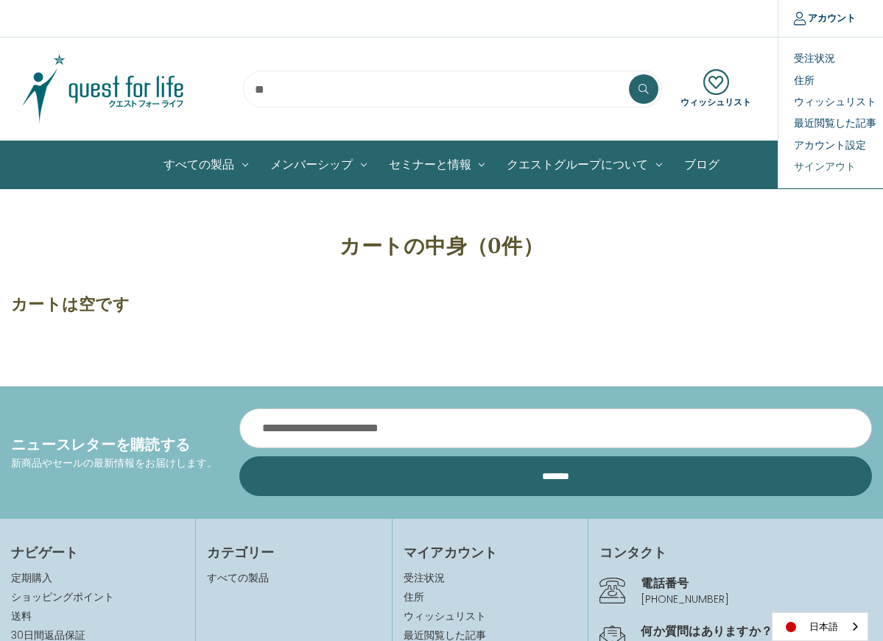
click at [816, 163] on link "サインアウト" at bounding box center [851, 166] width 146 height 21
